Goal: Use online tool/utility: Utilize a website feature to perform a specific function

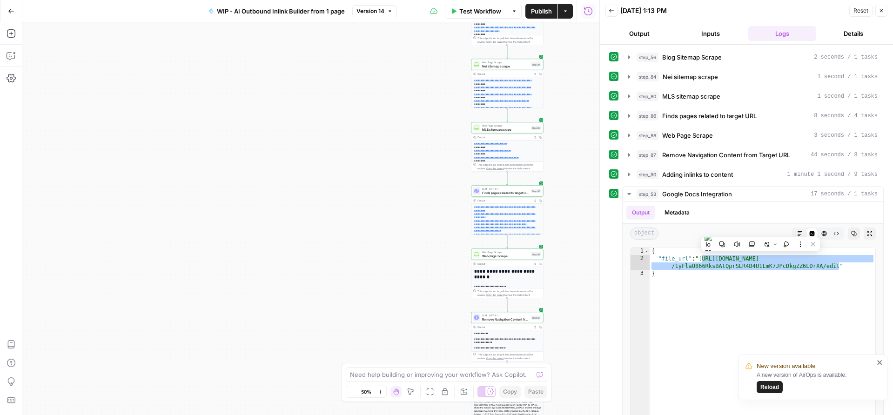
click at [471, 12] on span "Test Workflow" at bounding box center [480, 11] width 42 height 9
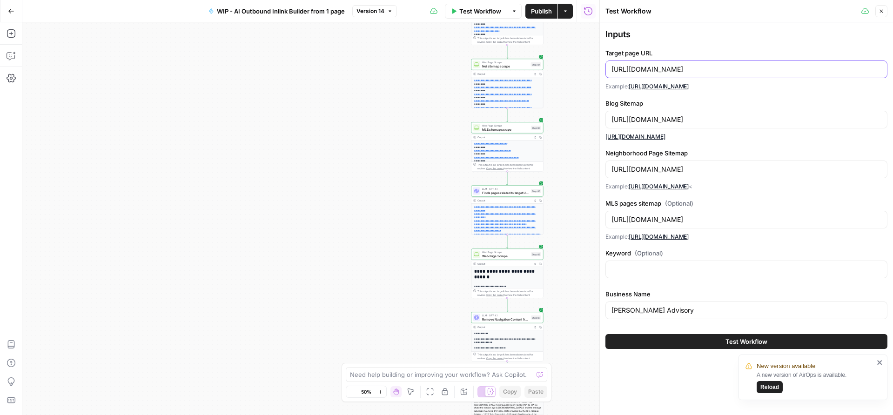
drag, startPoint x: 810, startPoint y: 70, endPoint x: 603, endPoint y: 69, distance: 206.6
click at [603, 69] on div "Test Workflow Close Inputs Target page URL [URL][DOMAIN_NAME] Example: [URL][DO…" at bounding box center [746, 207] width 294 height 415
paste input "[DOMAIN_NAME][URL]"
drag, startPoint x: 676, startPoint y: 69, endPoint x: 604, endPoint y: 67, distance: 72.6
click at [604, 67] on div "Test Workflow Close Inputs Target page URL [URL][DOMAIN_NAME] Example: [URL][DO…" at bounding box center [746, 207] width 294 height 415
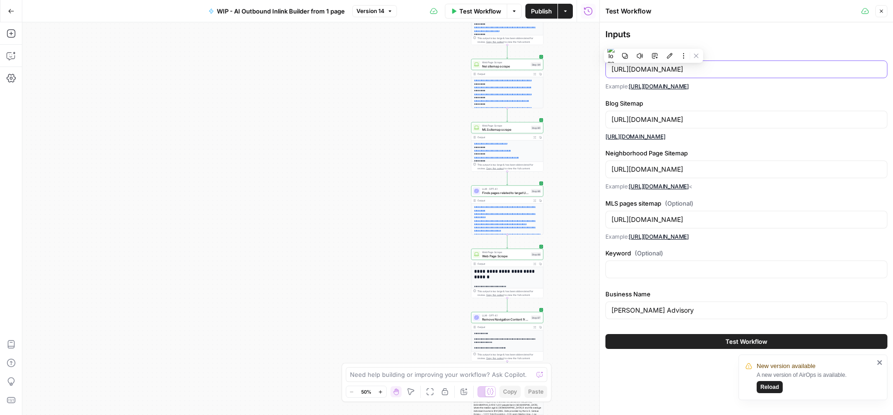
type input "[URL][DOMAIN_NAME]"
drag, startPoint x: 714, startPoint y: 119, endPoint x: 610, endPoint y: 116, distance: 103.8
click at [610, 116] on div "[URL][DOMAIN_NAME]" at bounding box center [746, 120] width 282 height 18
paste input "jillfusari"
type input "[URL][DOMAIN_NAME]"
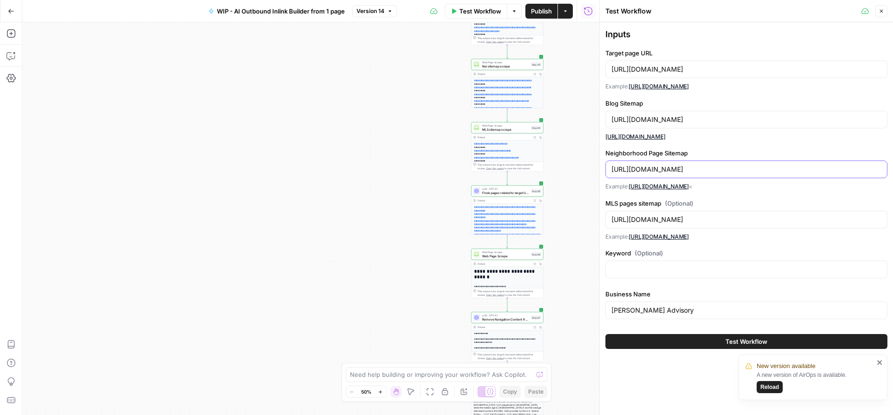
drag, startPoint x: 715, startPoint y: 170, endPoint x: 611, endPoint y: 168, distance: 103.8
click at [611, 168] on input "[URL][DOMAIN_NAME]" at bounding box center [746, 169] width 270 height 9
paste input "jillfusari"
type input "[URL][DOMAIN_NAME]"
drag, startPoint x: 716, startPoint y: 218, endPoint x: 699, endPoint y: 218, distance: 16.3
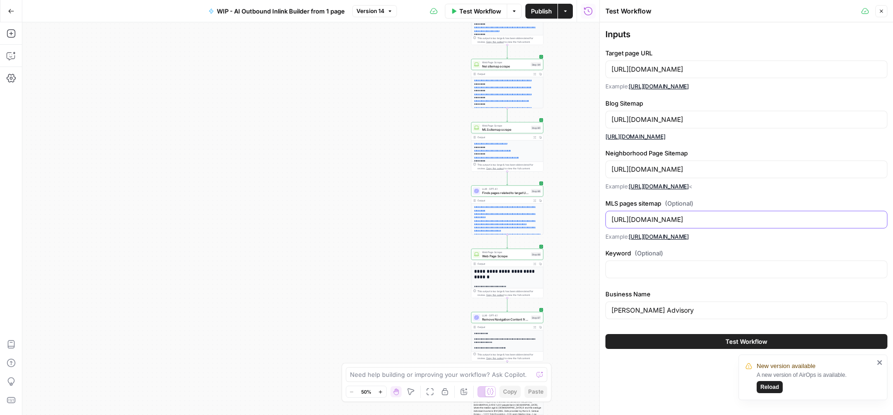
click at [699, 218] on input "[URL][DOMAIN_NAME]" at bounding box center [746, 219] width 270 height 9
drag, startPoint x: 714, startPoint y: 218, endPoint x: 609, endPoint y: 215, distance: 105.2
click at [609, 215] on div "[URL][DOMAIN_NAME]" at bounding box center [746, 220] width 282 height 18
paste input "jillfusari"
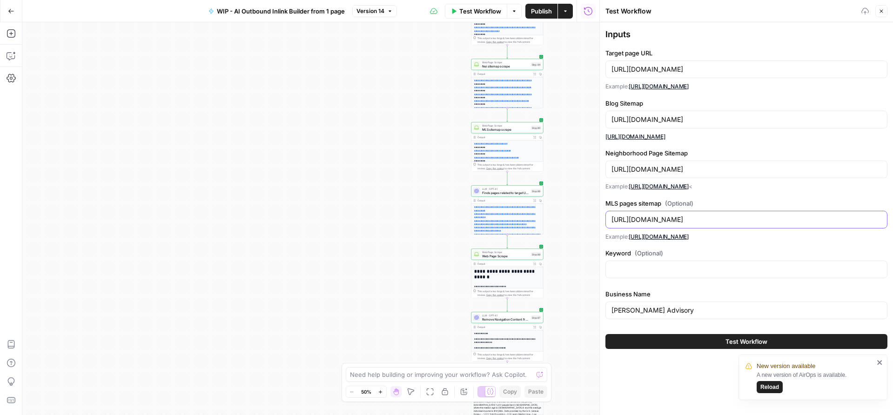
type input "[URL][DOMAIN_NAME]"
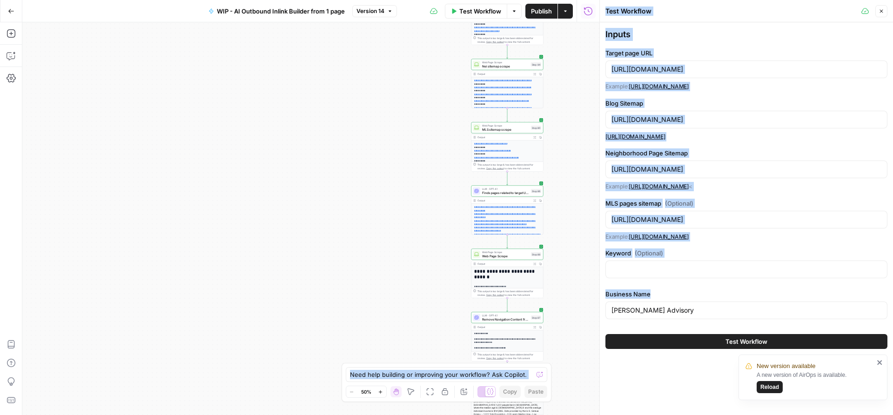
drag, startPoint x: 702, startPoint y: 305, endPoint x: 582, endPoint y: 305, distance: 119.6
click at [582, 305] on body "**********" at bounding box center [446, 207] width 893 height 415
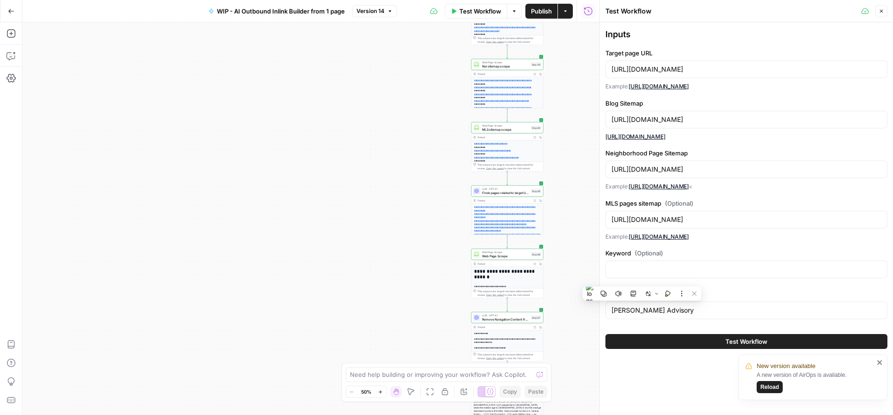
click at [690, 305] on div "[PERSON_NAME] Advisory" at bounding box center [746, 311] width 282 height 18
drag, startPoint x: 691, startPoint y: 309, endPoint x: 572, endPoint y: 309, distance: 118.7
click at [572, 309] on body "**********" at bounding box center [446, 207] width 893 height 415
drag, startPoint x: 708, startPoint y: 312, endPoint x: 599, endPoint y: 311, distance: 108.4
click at [599, 311] on div "Test Workflow Close Inputs Target page URL [URL][DOMAIN_NAME] Example: [URL][DO…" at bounding box center [746, 207] width 294 height 415
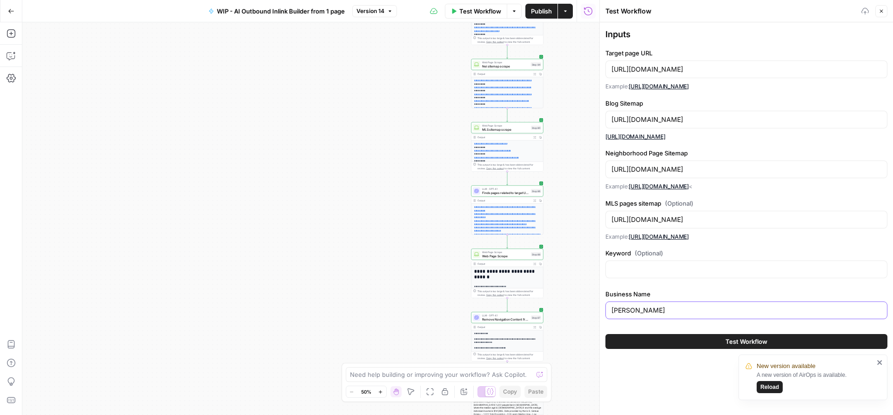
type input "[PERSON_NAME]"
click at [669, 340] on button "Test Workflow" at bounding box center [746, 341] width 282 height 15
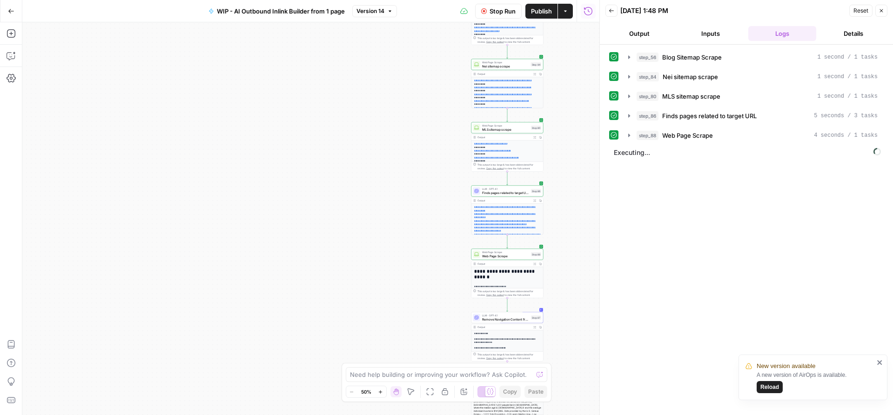
click at [878, 362] on icon "close" at bounding box center [879, 362] width 5 height 5
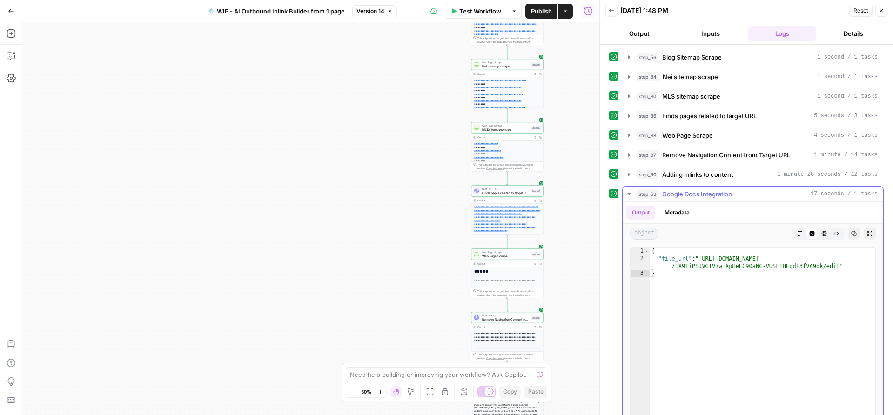
type textarea "**********"
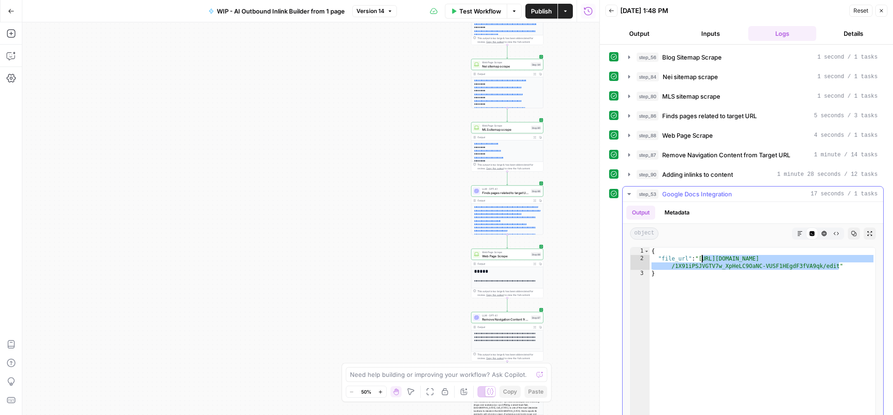
drag, startPoint x: 839, startPoint y: 265, endPoint x: 702, endPoint y: 255, distance: 136.7
click at [702, 255] on div "{ "file_url" : "[URL][DOMAIN_NAME] /1X91iPSJVGTV7w_XpHeLC9OaNC-VUSF1HEgdF3fVA9q…" at bounding box center [763, 347] width 226 height 198
click at [467, 11] on span "Test Workflow" at bounding box center [480, 11] width 42 height 9
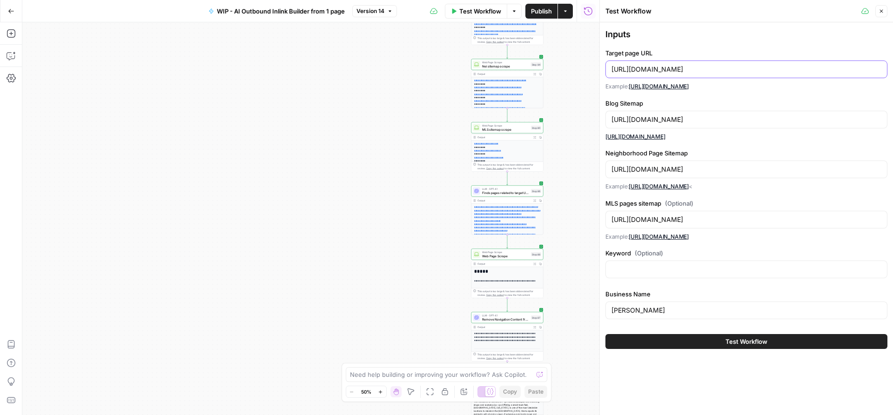
drag, startPoint x: 780, startPoint y: 67, endPoint x: 603, endPoint y: 71, distance: 177.3
click at [603, 71] on div "Test Workflow Close Inputs Target page URL [URL][DOMAIN_NAME] Example: [URL][DO…" at bounding box center [746, 207] width 294 height 415
paste input "[DOMAIN_NAME][URL]"
click at [687, 68] on input "[URL][DOMAIN_NAME]" at bounding box center [746, 69] width 270 height 9
drag, startPoint x: 721, startPoint y: 69, endPoint x: 621, endPoint y: 69, distance: 100.5
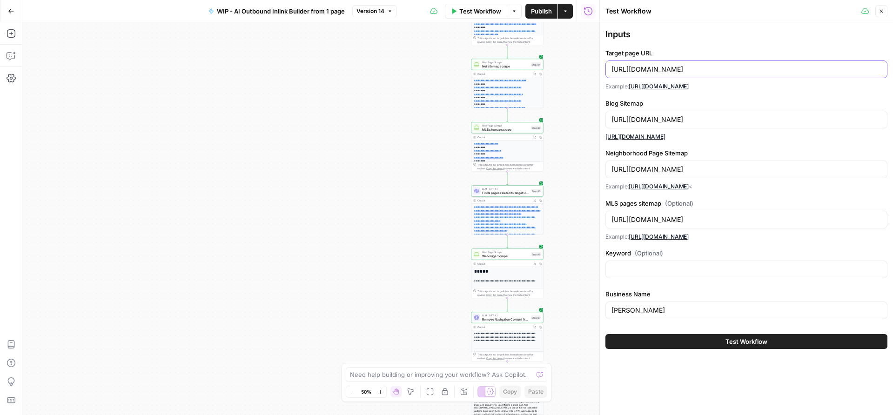
click at [621, 69] on input "[URL][DOMAIN_NAME]" at bounding box center [746, 69] width 270 height 9
drag, startPoint x: 721, startPoint y: 69, endPoint x: 603, endPoint y: 69, distance: 118.2
click at [603, 69] on div "Test Workflow Close Inputs Target page URL [URL][DOMAIN_NAME] Example: [URL][DO…" at bounding box center [746, 207] width 294 height 415
type input "[URL][DOMAIN_NAME]"
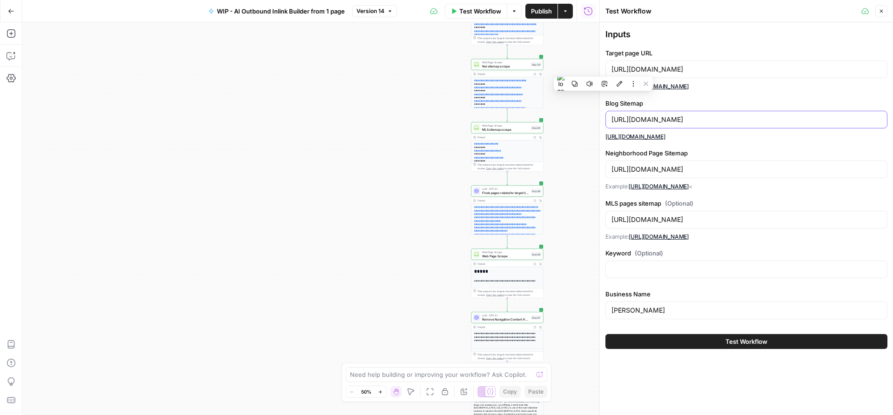
drag, startPoint x: 675, startPoint y: 118, endPoint x: 612, endPoint y: 118, distance: 63.3
click at [612, 118] on input "[URL][DOMAIN_NAME]" at bounding box center [746, 119] width 270 height 9
paste input "themichaelgravesteam"
type input "[URL][DOMAIN_NAME]"
drag, startPoint x: 676, startPoint y: 170, endPoint x: 607, endPoint y: 169, distance: 68.9
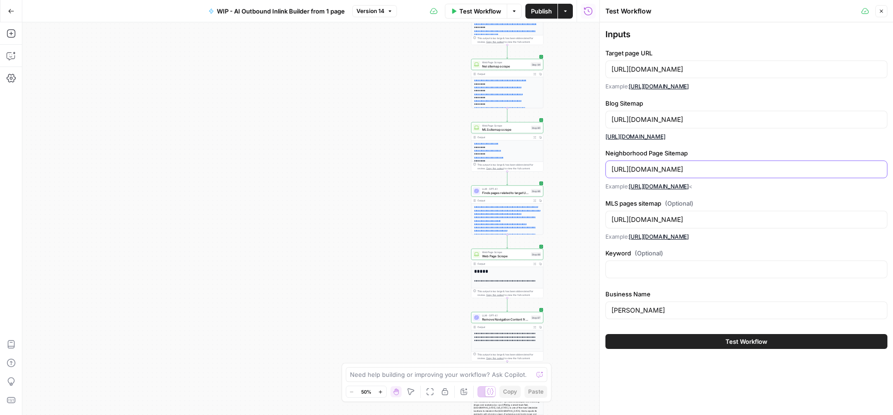
click at [607, 169] on div "[URL][DOMAIN_NAME]" at bounding box center [746, 170] width 282 height 18
paste input "themichaelgravesteam"
type input "[URL][DOMAIN_NAME]"
drag, startPoint x: 675, startPoint y: 220, endPoint x: 611, endPoint y: 220, distance: 64.2
click at [611, 220] on div "[URL][DOMAIN_NAME]" at bounding box center [746, 220] width 282 height 18
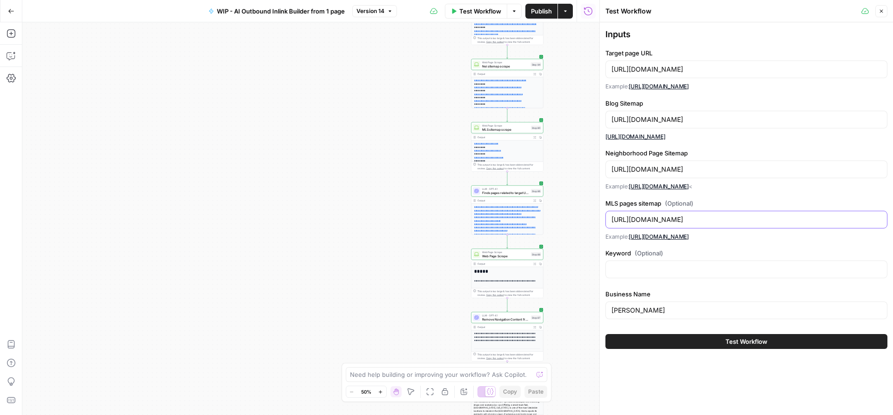
paste input "themichaelgravesteam"
type input "[URL][DOMAIN_NAME]"
drag, startPoint x: 656, startPoint y: 311, endPoint x: 601, endPoint y: 311, distance: 55.4
click at [601, 311] on div "Test Workflow Close Inputs Target page URL [URL][DOMAIN_NAME] Example: [URL][DO…" at bounding box center [746, 207] width 294 height 415
click at [612, 309] on input "[PERSON_NAME] Team" at bounding box center [746, 310] width 270 height 9
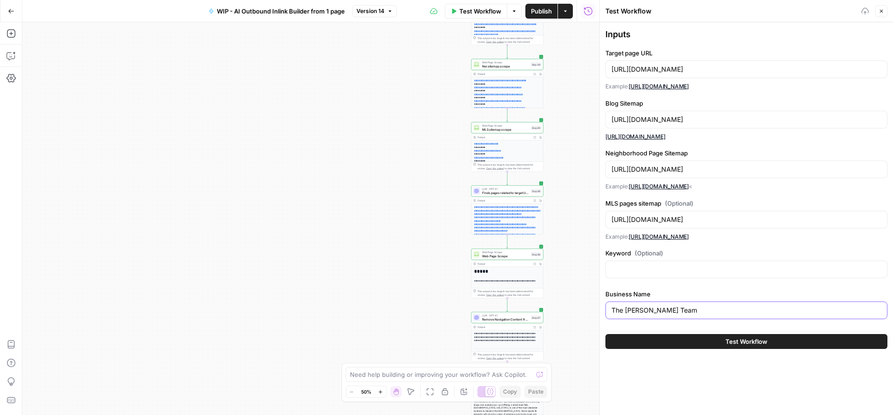
type input "The [PERSON_NAME] Team"
click at [681, 335] on button "Test Workflow" at bounding box center [746, 341] width 282 height 15
click at [685, 343] on button "Test Workflow" at bounding box center [746, 341] width 282 height 15
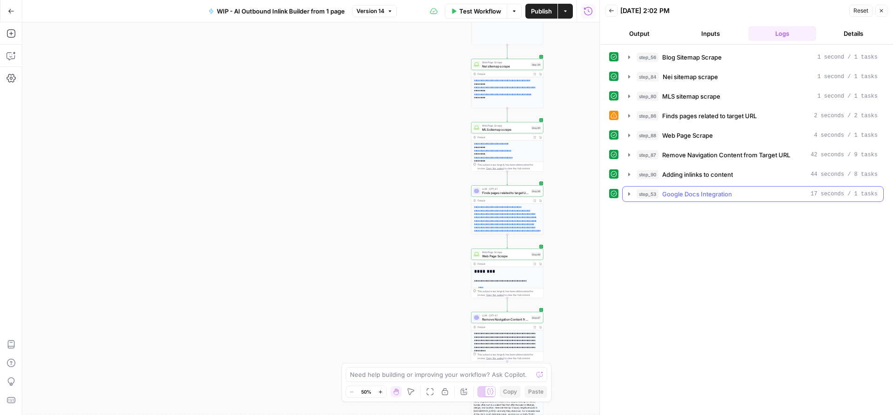
click at [628, 195] on icon "button" at bounding box center [629, 193] width 2 height 3
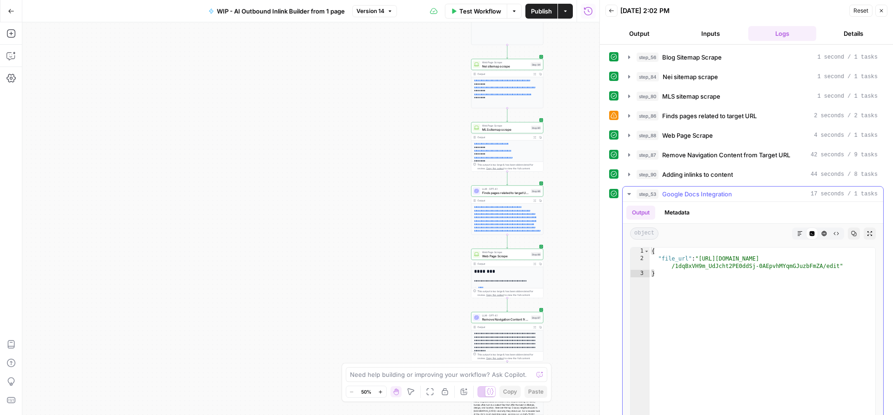
type textarea "**********"
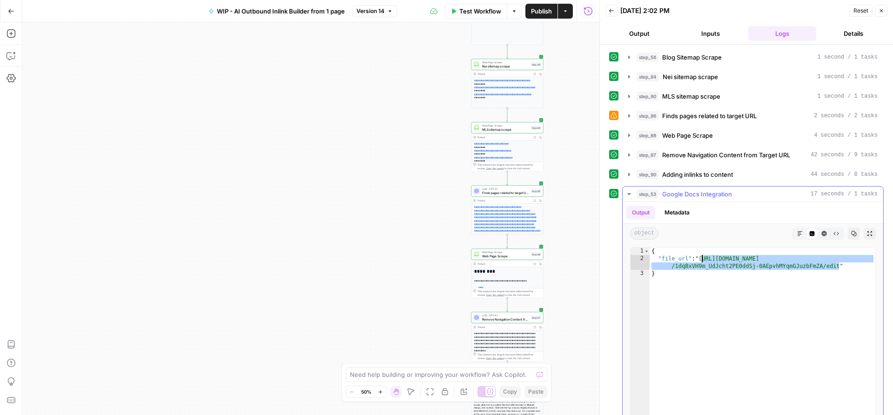
drag, startPoint x: 839, startPoint y: 264, endPoint x: 702, endPoint y: 257, distance: 137.0
click at [702, 257] on div "{ "file_url" : "[URL][DOMAIN_NAME] /1dqBxVH9m_UdJcht2PE0ddSj-0AEpvhMYqmGJuzbFmZ…" at bounding box center [763, 347] width 226 height 198
click at [476, 19] on div "Test Workflow Options Publish Actions Run History" at bounding box center [498, 11] width 203 height 22
click at [476, 12] on span "Test Workflow" at bounding box center [480, 11] width 42 height 9
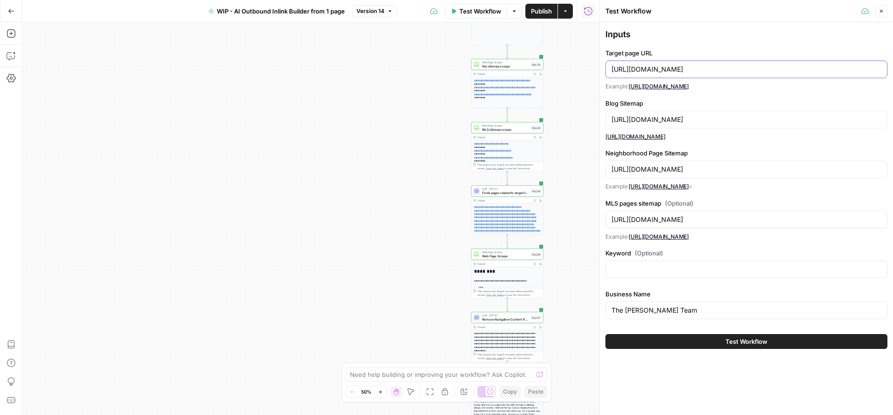
drag, startPoint x: 776, startPoint y: 71, endPoint x: 611, endPoint y: 71, distance: 165.2
click at [611, 71] on input "[URL][DOMAIN_NAME]" at bounding box center [746, 69] width 270 height 9
paste input "[DOMAIN_NAME][URL]"
click at [821, 62] on div "[URL][DOMAIN_NAME]" at bounding box center [746, 69] width 282 height 18
drag, startPoint x: 821, startPoint y: 69, endPoint x: 776, endPoint y: 69, distance: 45.1
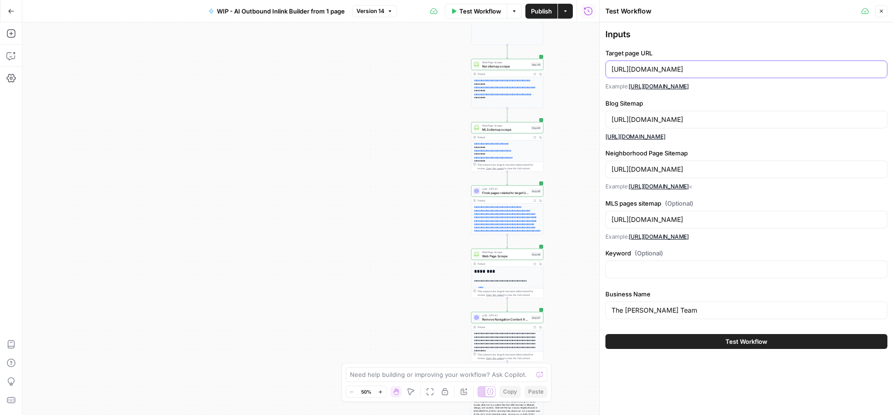
click at [776, 69] on input "[URL][DOMAIN_NAME]" at bounding box center [746, 69] width 270 height 9
click at [839, 78] on div "[URL][DOMAIN_NAME]" at bounding box center [746, 69] width 282 height 18
click at [843, 70] on input "[URL][DOMAIN_NAME]" at bounding box center [746, 69] width 270 height 9
drag, startPoint x: 849, startPoint y: 70, endPoint x: 583, endPoint y: 71, distance: 266.2
click at [583, 71] on body "**********" at bounding box center [446, 207] width 893 height 415
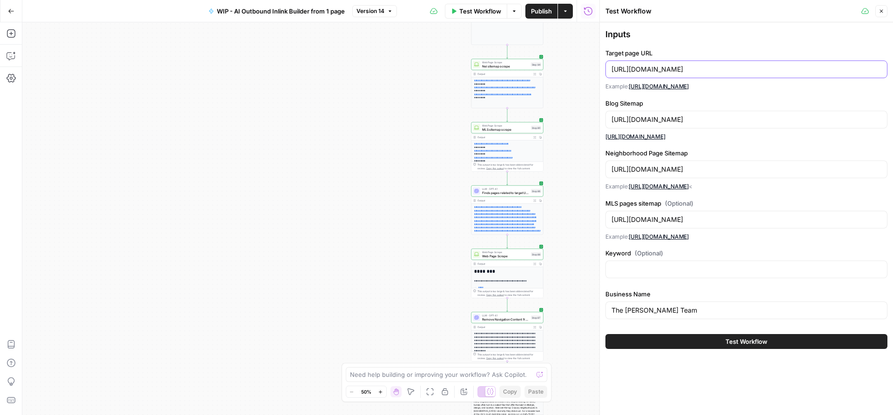
drag, startPoint x: 808, startPoint y: 69, endPoint x: 612, endPoint y: 69, distance: 195.4
click at [612, 69] on input "[URL][DOMAIN_NAME]" at bounding box center [746, 69] width 270 height 9
paste input "[DOMAIN_NAME][URL]"
drag, startPoint x: 703, startPoint y: 69, endPoint x: 610, endPoint y: 66, distance: 93.1
click at [610, 67] on div "[URL][DOMAIN_NAME]" at bounding box center [746, 69] width 282 height 18
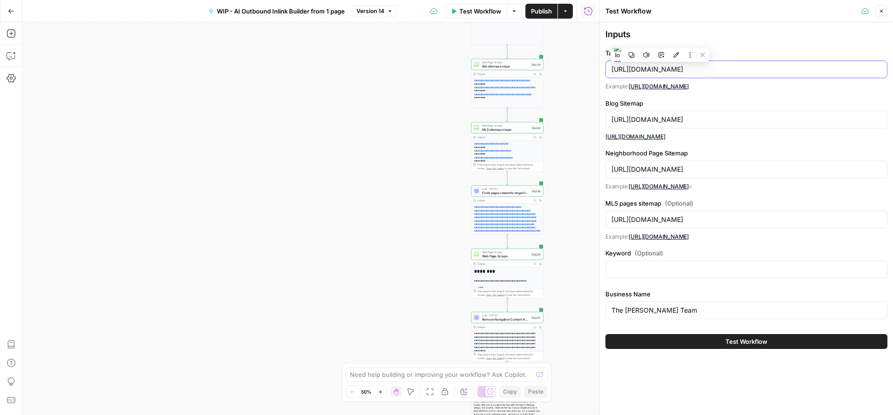
type input "[URL][DOMAIN_NAME]"
drag, startPoint x: 721, startPoint y: 117, endPoint x: 611, endPoint y: 120, distance: 110.8
click at [611, 120] on div "[URL][DOMAIN_NAME]" at bounding box center [746, 120] width 282 height 18
paste input "millierosenbloo"
type input "[URL][DOMAIN_NAME]"
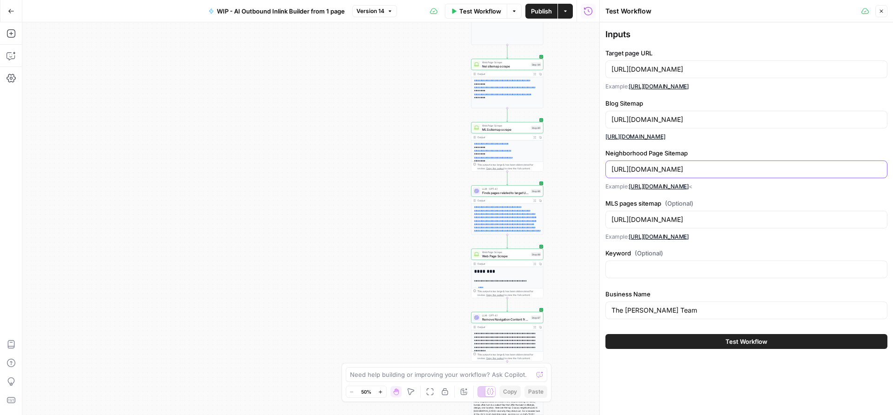
drag, startPoint x: 722, startPoint y: 169, endPoint x: 611, endPoint y: 164, distance: 110.9
click at [611, 165] on input "[URL][DOMAIN_NAME]" at bounding box center [746, 169] width 270 height 9
paste input "millierosenbloo"
type input "[URL][DOMAIN_NAME]"
drag, startPoint x: 721, startPoint y: 219, endPoint x: 611, endPoint y: 218, distance: 110.3
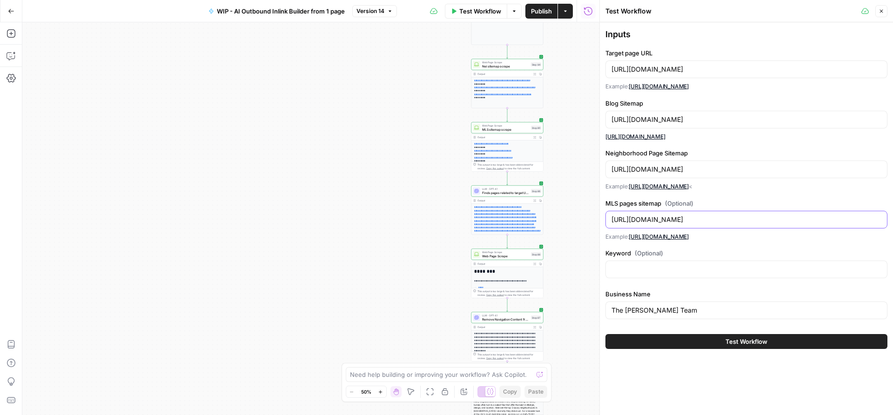
click at [611, 218] on input "[URL][DOMAIN_NAME]" at bounding box center [746, 219] width 270 height 9
paste input "millierosenbloo"
type input "[URL][DOMAIN_NAME]"
drag, startPoint x: 724, startPoint y: 309, endPoint x: 598, endPoint y: 309, distance: 125.6
click at [599, 309] on div "Test Workflow Close Inputs Target page URL [URL][DOMAIN_NAME] Example: [URL][DO…" at bounding box center [746, 207] width 294 height 415
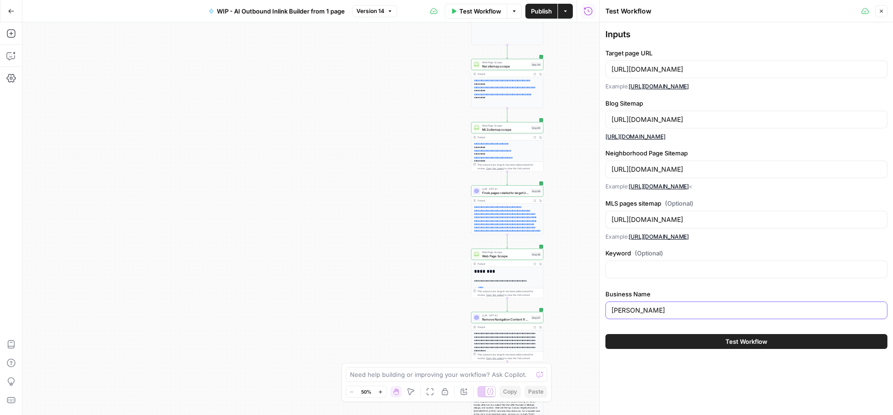
type input "[PERSON_NAME]"
click at [683, 339] on button "Test Workflow" at bounding box center [746, 341] width 282 height 15
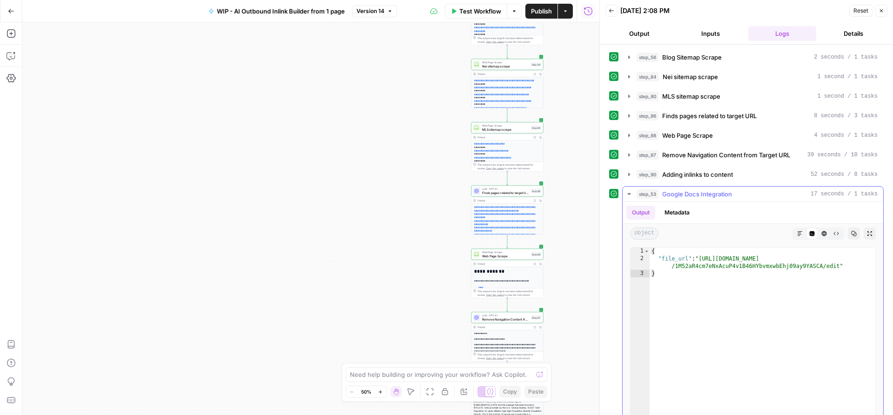
type textarea "**********"
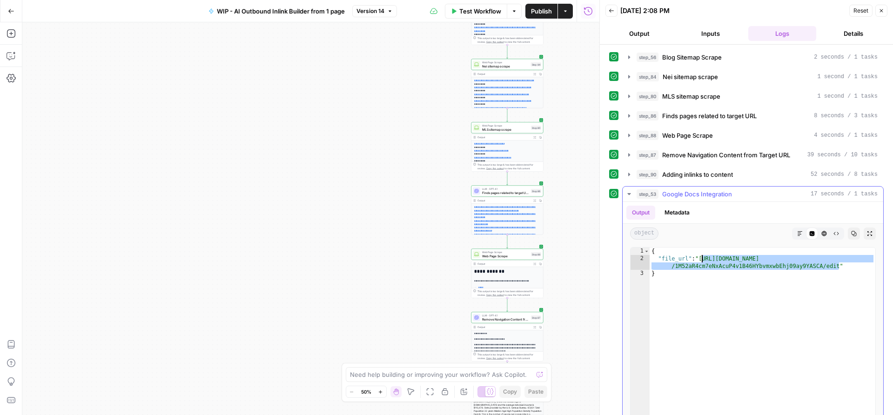
drag, startPoint x: 840, startPoint y: 265, endPoint x: 702, endPoint y: 259, distance: 137.4
click at [702, 259] on div "{ "file_url" : "[URL][DOMAIN_NAME] /1M52aR4cm7eNxAcuP4v1B46HYbvmxwbEhj09ay9YASC…" at bounding box center [763, 347] width 226 height 198
click at [465, 7] on span "Test Workflow" at bounding box center [480, 11] width 42 height 9
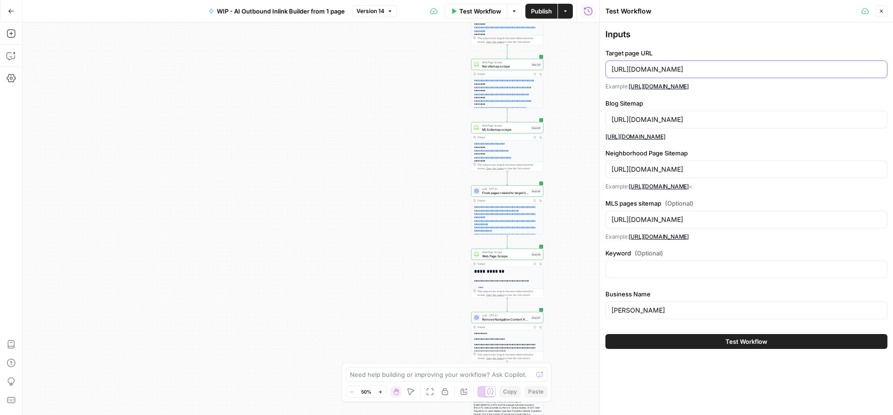
drag, startPoint x: 820, startPoint y: 71, endPoint x: 611, endPoint y: 71, distance: 209.4
click at [611, 71] on div "[URL][DOMAIN_NAME]" at bounding box center [746, 69] width 282 height 18
paste input "blog/how-to-navigate-the-lincoln-park-housing-market-as-a-first-time-buyer"
drag, startPoint x: 711, startPoint y: 67, endPoint x: 563, endPoint y: 67, distance: 147.5
click at [563, 67] on body "**********" at bounding box center [446, 207] width 893 height 415
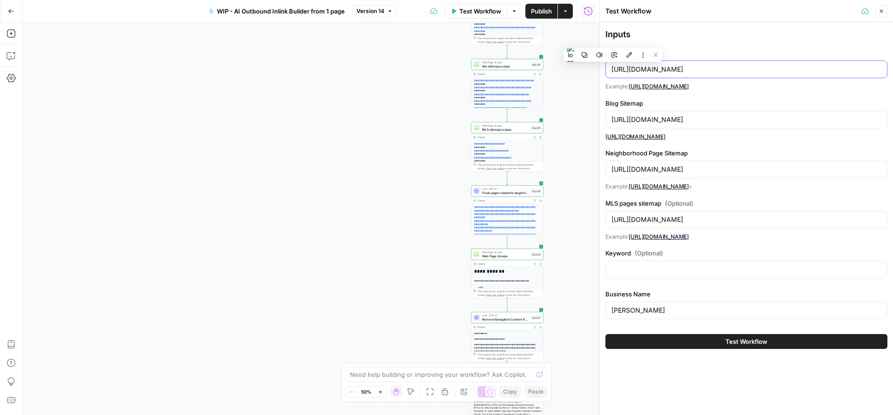
type input "[URL][DOMAIN_NAME]"
click at [722, 338] on button "Test Workflow" at bounding box center [746, 341] width 282 height 15
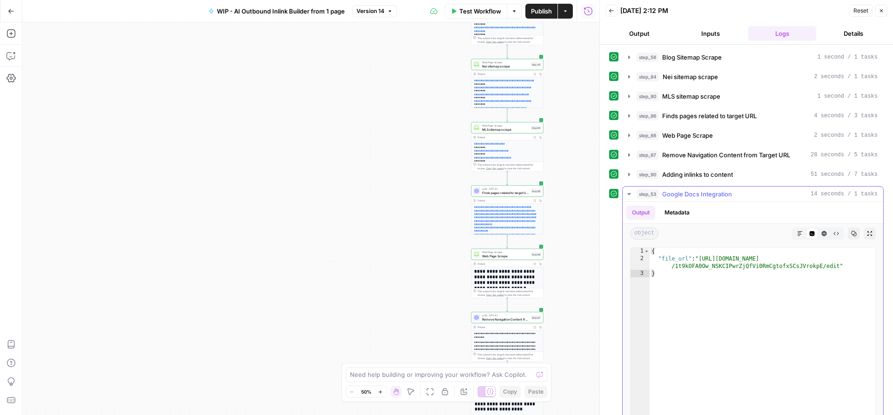
type textarea "**********"
click at [839, 267] on div "{ "file_url" : "[URL][DOMAIN_NAME] /1t9kOFA0Ow_NSKCIPwrZjQfVi0RmCgtofxSCsJVrokp…" at bounding box center [763, 347] width 226 height 198
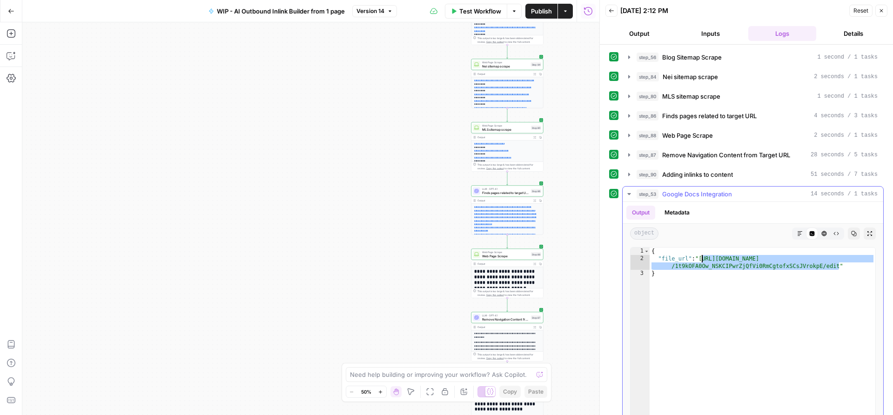
drag, startPoint x: 839, startPoint y: 267, endPoint x: 702, endPoint y: 260, distance: 137.0
click at [702, 260] on div "{ "file_url" : "[URL][DOMAIN_NAME] /1t9kOFA0Ow_NSKCIPwrZjQfVi0RmCgtofxSCsJVrokp…" at bounding box center [763, 347] width 226 height 198
click at [289, 8] on span "WIP - AI Outbound Inlink Builder from 1 page" at bounding box center [281, 11] width 128 height 9
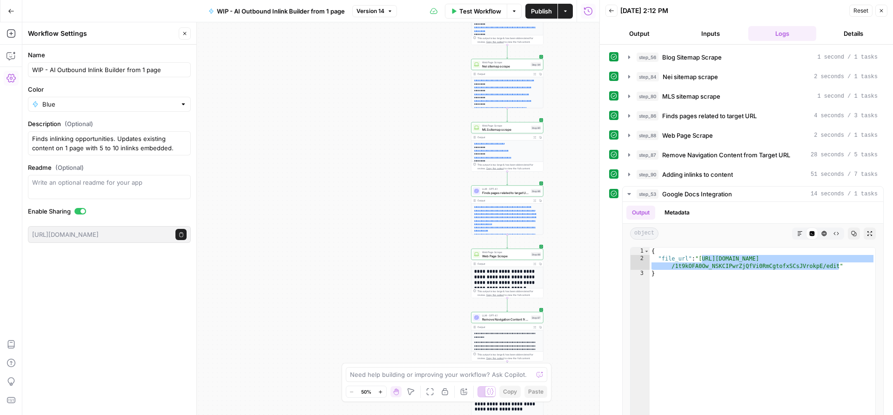
click at [468, 11] on span "Test Workflow" at bounding box center [480, 11] width 42 height 9
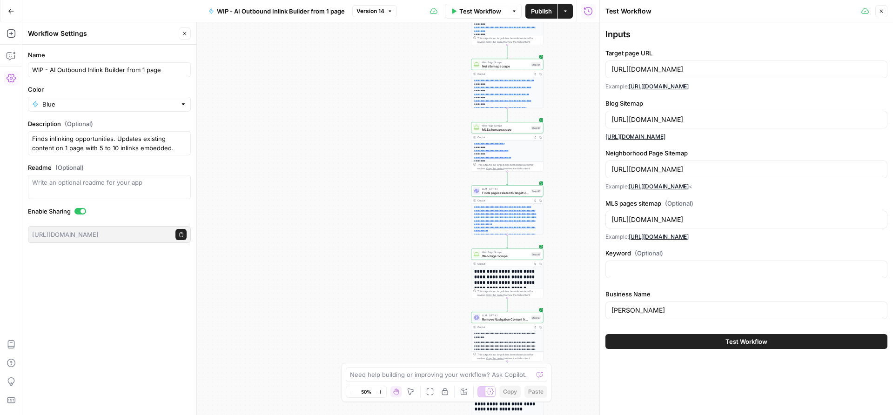
click at [830, 74] on div "[URL][DOMAIN_NAME]" at bounding box center [746, 69] width 282 height 18
paste input "[DOMAIN_NAME][URL]"
type input "[URL][DOMAIN_NAME]"
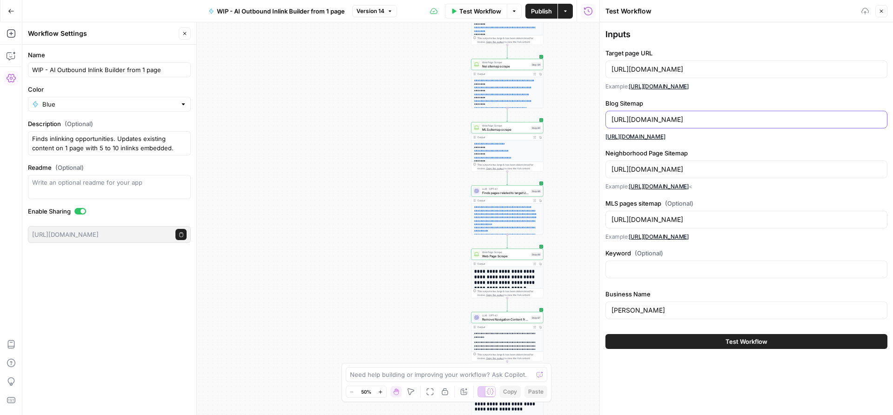
click at [792, 115] on input "[URL][DOMAIN_NAME]" at bounding box center [746, 119] width 270 height 9
drag, startPoint x: 704, startPoint y: 70, endPoint x: 572, endPoint y: 70, distance: 132.2
click at [572, 70] on body "**********" at bounding box center [446, 207] width 893 height 415
click at [693, 68] on input "[URL][DOMAIN_NAME]" at bounding box center [746, 69] width 270 height 9
drag, startPoint x: 705, startPoint y: 68, endPoint x: 612, endPoint y: 70, distance: 92.2
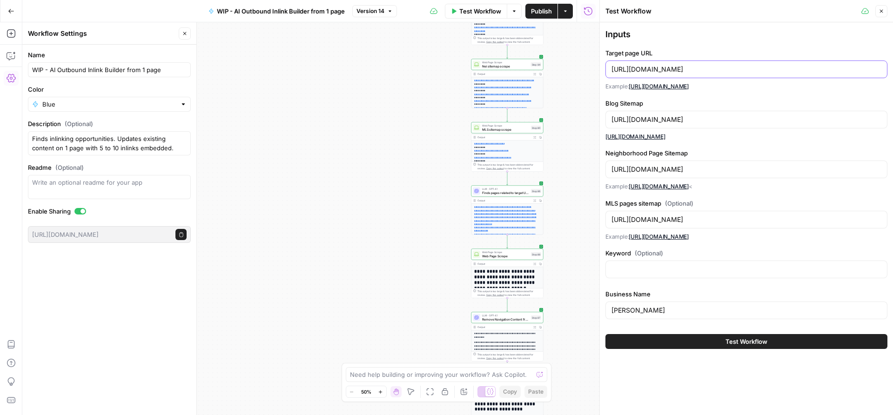
click at [612, 70] on input "[URL][DOMAIN_NAME]" at bounding box center [746, 69] width 270 height 9
drag, startPoint x: 704, startPoint y: 118, endPoint x: 611, endPoint y: 119, distance: 92.1
click at [611, 119] on input "[URL][DOMAIN_NAME]" at bounding box center [746, 119] width 270 height 9
paste input "thegallocompany"
type input "[URL][DOMAIN_NAME]"
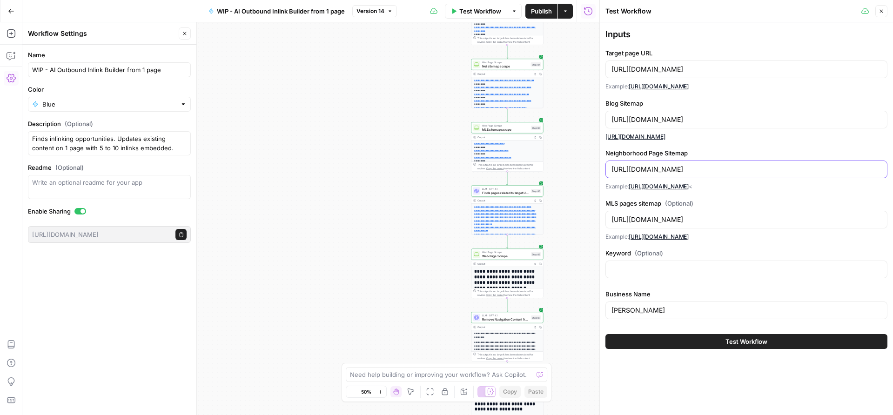
drag, startPoint x: 704, startPoint y: 170, endPoint x: 611, endPoint y: 170, distance: 92.1
click at [611, 170] on input "[URL][DOMAIN_NAME]" at bounding box center [746, 169] width 270 height 9
paste input "thegallocompany"
type input "[URL][DOMAIN_NAME]"
click at [702, 219] on input "[URL][DOMAIN_NAME]" at bounding box center [746, 219] width 270 height 9
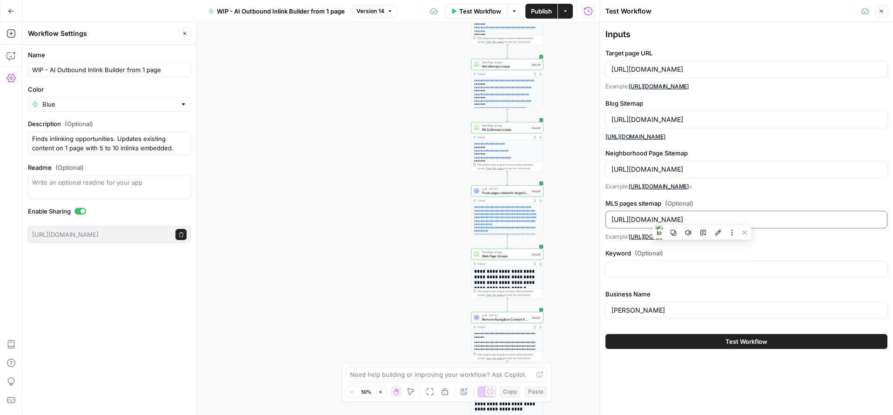
click at [702, 219] on input "[URL][DOMAIN_NAME]" at bounding box center [746, 219] width 270 height 9
drag, startPoint x: 704, startPoint y: 219, endPoint x: 611, endPoint y: 220, distance: 92.6
click at [611, 220] on input "[URL][DOMAIN_NAME]" at bounding box center [746, 219] width 270 height 9
paste input "thegallocompany"
type input "[URL][DOMAIN_NAME]"
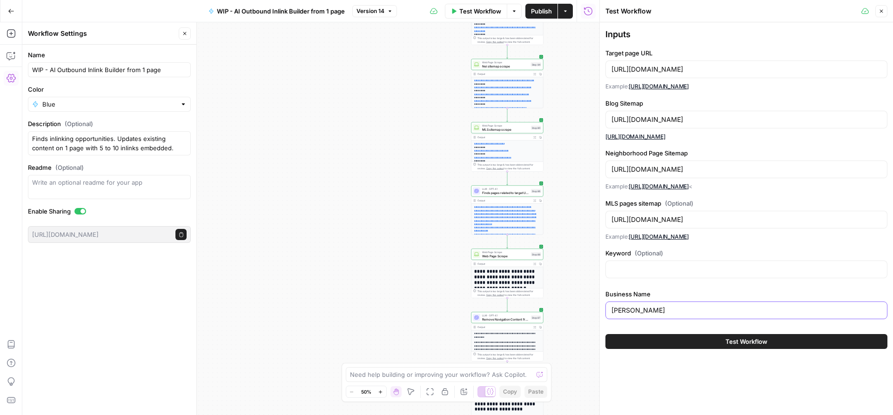
drag, startPoint x: 678, startPoint y: 309, endPoint x: 611, endPoint y: 305, distance: 67.6
click at [610, 306] on div "[PERSON_NAME]" at bounding box center [746, 311] width 282 height 18
type input "The [PERSON_NAME] Company"
click at [689, 344] on button "Test Workflow" at bounding box center [746, 341] width 282 height 15
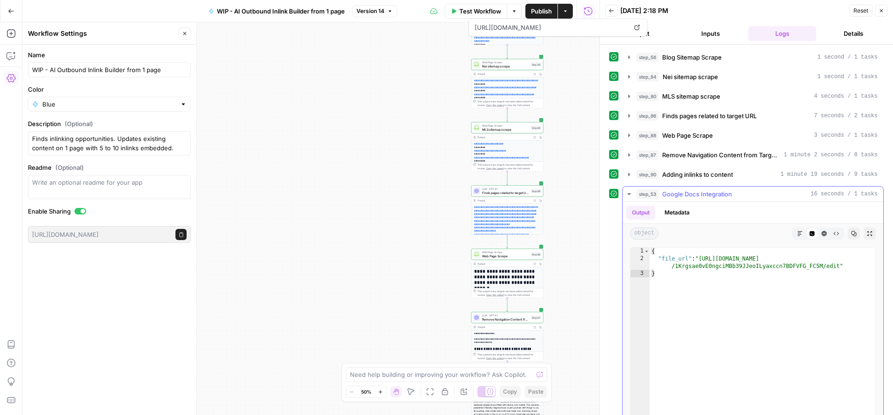
type textarea "**********"
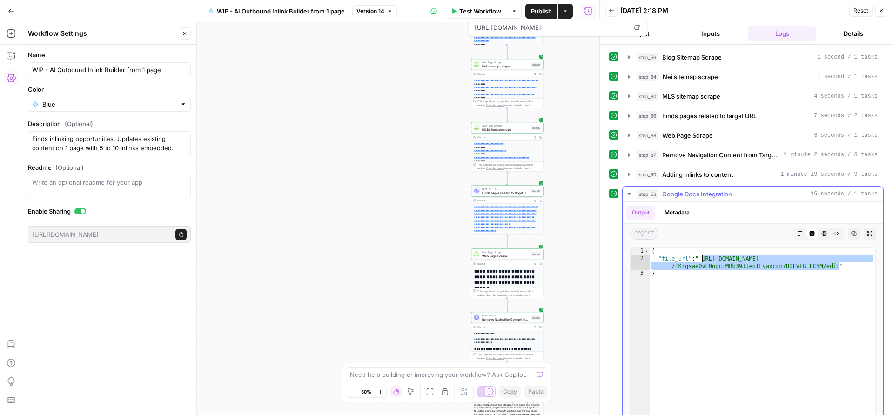
drag, startPoint x: 839, startPoint y: 266, endPoint x: 703, endPoint y: 257, distance: 136.1
click at [703, 257] on div "{ "file_url" : "[URL][DOMAIN_NAME] /1Krgsae0vE0ngciMBb39JJeoILyaxccn7BDFVFG_FC5…" at bounding box center [763, 347] width 226 height 198
click at [473, 12] on span "Test Workflow" at bounding box center [480, 11] width 42 height 9
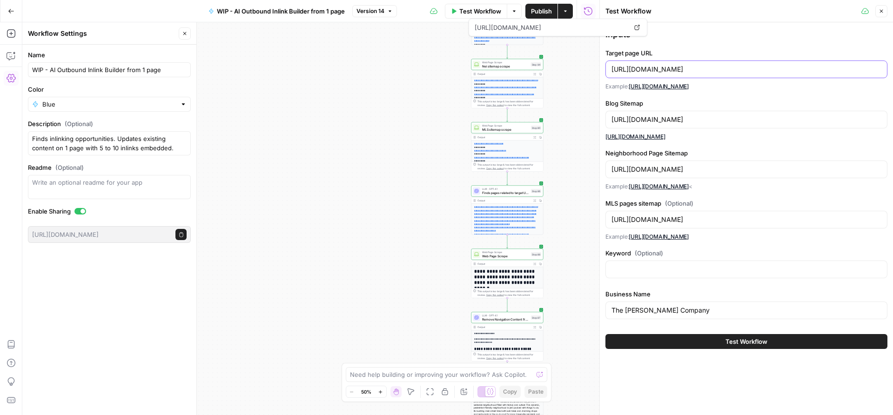
drag, startPoint x: 817, startPoint y: 69, endPoint x: 601, endPoint y: 67, distance: 215.9
click at [601, 67] on div "Test Workflow Close Inputs Target page URL [URL][DOMAIN_NAME] Example: [URL][DO…" at bounding box center [746, 207] width 294 height 415
paste input "[DOMAIN_NAME][URL]"
drag, startPoint x: 679, startPoint y: 69, endPoint x: 611, endPoint y: 69, distance: 68.4
click at [611, 69] on div "[URL][DOMAIN_NAME]" at bounding box center [746, 69] width 282 height 18
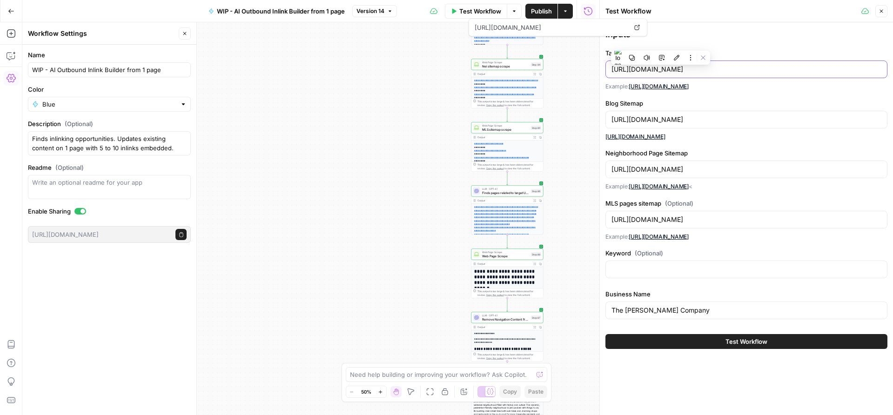
type input "[URL][DOMAIN_NAME]"
drag, startPoint x: 705, startPoint y: 119, endPoint x: 601, endPoint y: 119, distance: 103.3
click at [601, 119] on div "Test Workflow Close Inputs Target page URL [URL][DOMAIN_NAME] Example: [URL][DO…" at bounding box center [746, 207] width 294 height 415
paste input "ronbyrne"
type input "[URL][DOMAIN_NAME]"
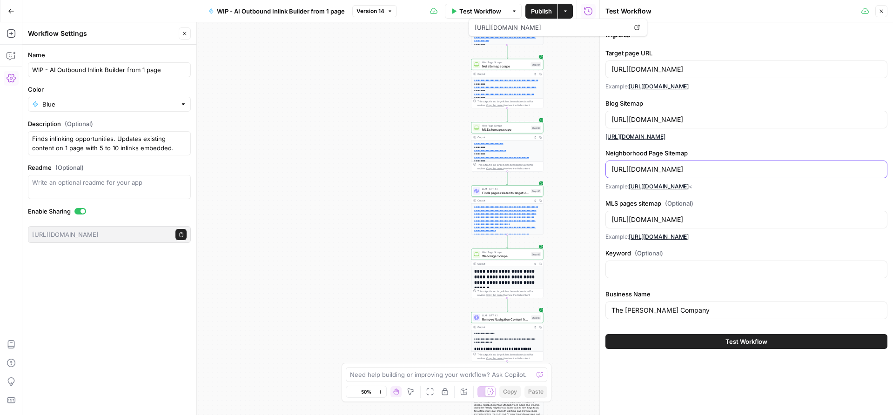
drag, startPoint x: 704, startPoint y: 169, endPoint x: 606, endPoint y: 166, distance: 97.8
click at [606, 166] on div "[URL][DOMAIN_NAME]" at bounding box center [746, 170] width 282 height 18
paste input "ronbyrne"
type input "[URL][DOMAIN_NAME]"
drag, startPoint x: 704, startPoint y: 219, endPoint x: 608, endPoint y: 218, distance: 95.9
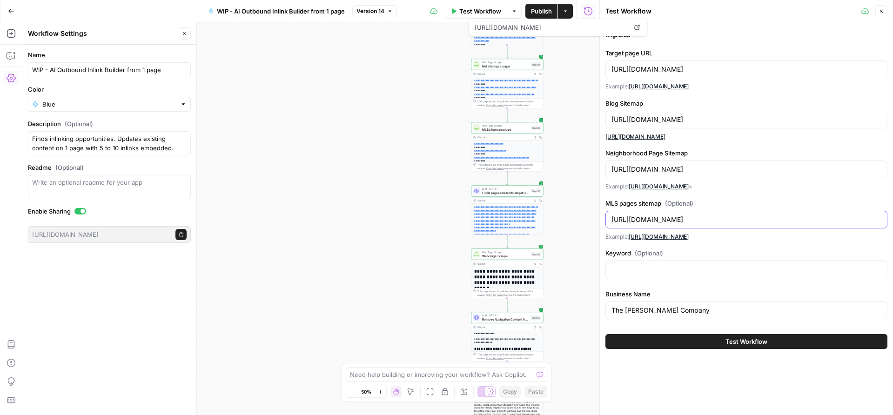
click at [608, 218] on div "[URL][DOMAIN_NAME]" at bounding box center [746, 220] width 282 height 18
paste input "ronbyrne"
type input "[URL][DOMAIN_NAME]"
drag, startPoint x: 690, startPoint y: 314, endPoint x: 599, endPoint y: 313, distance: 90.8
click at [599, 313] on div "Test Workflow Close Inputs Target page URL [URL][DOMAIN_NAME] Example: [URL][DO…" at bounding box center [746, 207] width 294 height 415
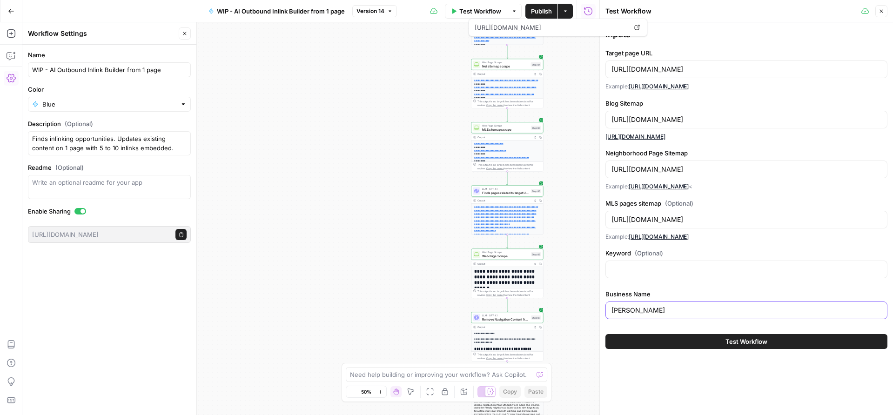
type input "[PERSON_NAME]"
click at [657, 343] on button "Test Workflow" at bounding box center [746, 341] width 282 height 15
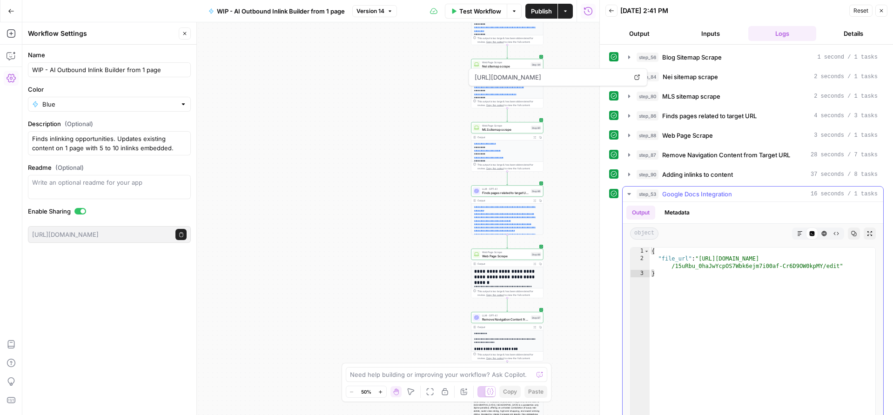
type textarea "**********"
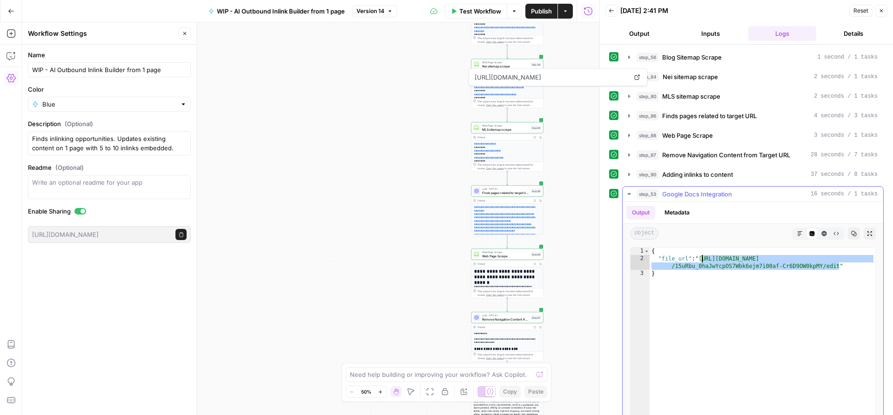
drag, startPoint x: 839, startPoint y: 266, endPoint x: 702, endPoint y: 259, distance: 137.0
click at [702, 259] on div "{ "file_url" : "[URL][DOMAIN_NAME] /15uRbu_0haJwYcpOS7Wbk6ejm7i00af-Cr6D9OW0kpM…" at bounding box center [763, 347] width 226 height 198
